Goal: Information Seeking & Learning: Learn about a topic

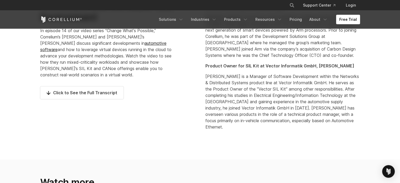
scroll to position [369, 0]
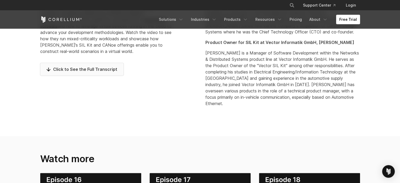
click at [96, 69] on span "Click to See the Full Transcript" at bounding box center [82, 69] width 71 height 6
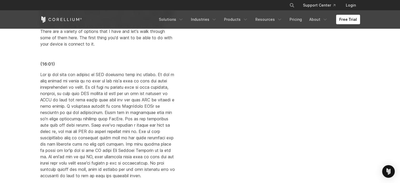
scroll to position [2159, 0]
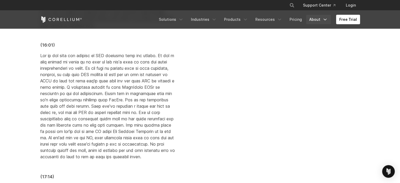
click at [320, 21] on link "About" at bounding box center [318, 19] width 25 height 9
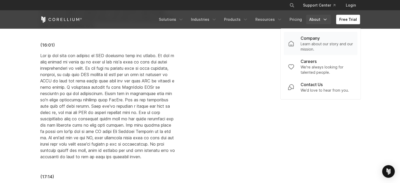
click at [311, 41] on p "Company" at bounding box center [310, 38] width 19 height 6
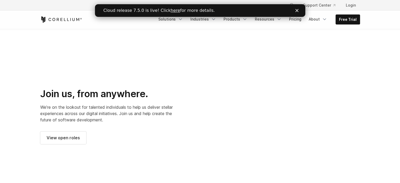
scroll to position [684, 0]
click at [274, 92] on div at bounding box center [283, 116] width 155 height 155
click at [219, 90] on div at bounding box center [283, 116] width 155 height 155
click at [228, 101] on div at bounding box center [283, 116] width 155 height 155
click at [237, 110] on div at bounding box center [283, 116] width 155 height 155
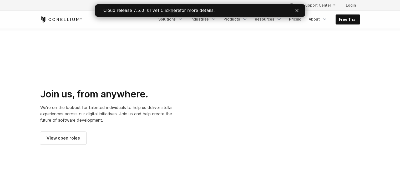
click at [245, 110] on div at bounding box center [283, 116] width 155 height 155
click at [296, 93] on div at bounding box center [283, 116] width 155 height 155
click at [298, 95] on div at bounding box center [283, 116] width 155 height 155
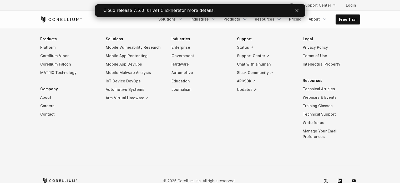
scroll to position [948, 0]
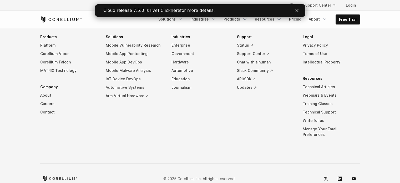
click at [121, 83] on link "Automotive Systems" at bounding box center [134, 87] width 57 height 8
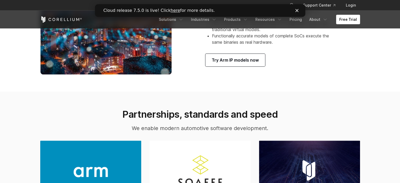
scroll to position [342, 0]
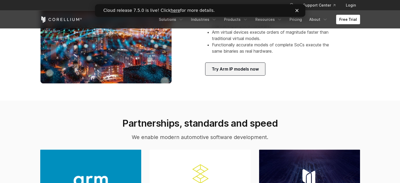
click at [236, 72] on span "Try Arm IP models now" at bounding box center [235, 69] width 47 height 6
